Goal: Information Seeking & Learning: Compare options

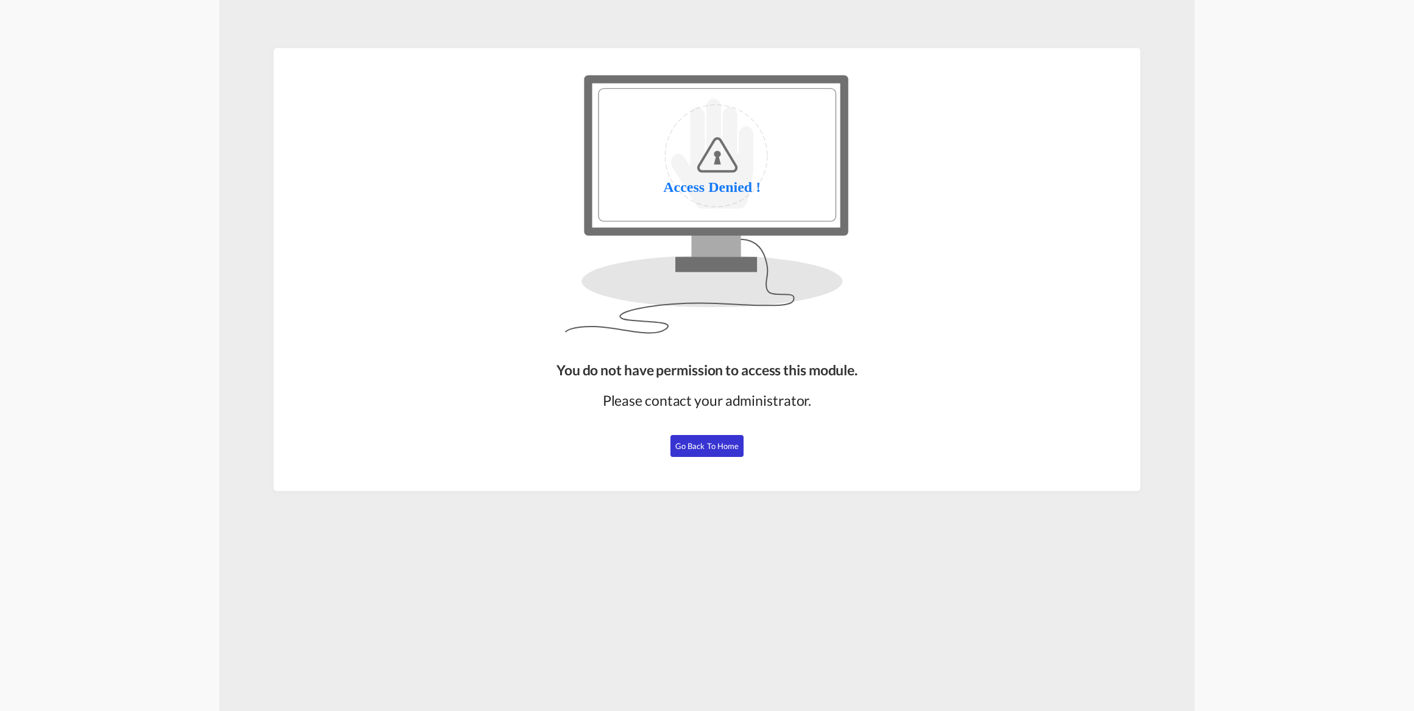
click at [701, 451] on button "Go Back to Home" at bounding box center [706, 446] width 73 height 22
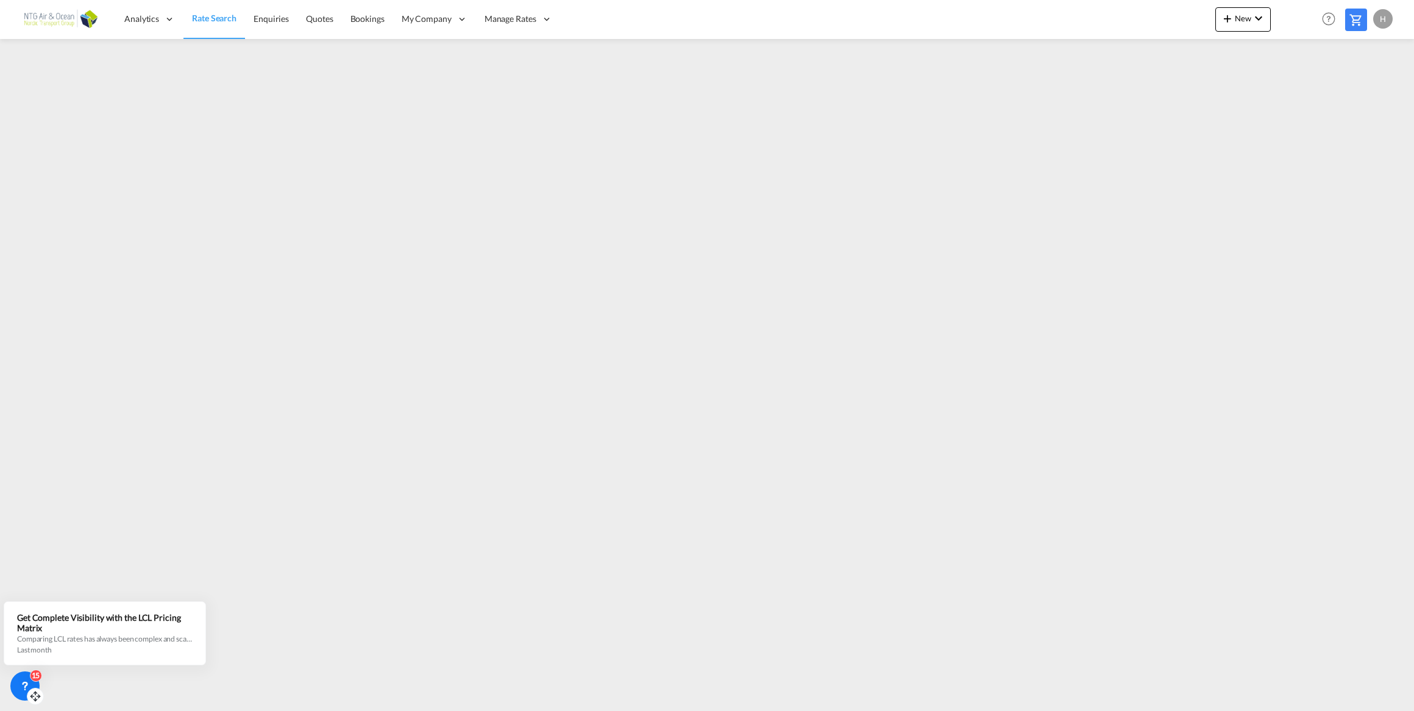
click at [23, 688] on icon at bounding box center [25, 686] width 12 height 12
